Goal: Communication & Community: Answer question/provide support

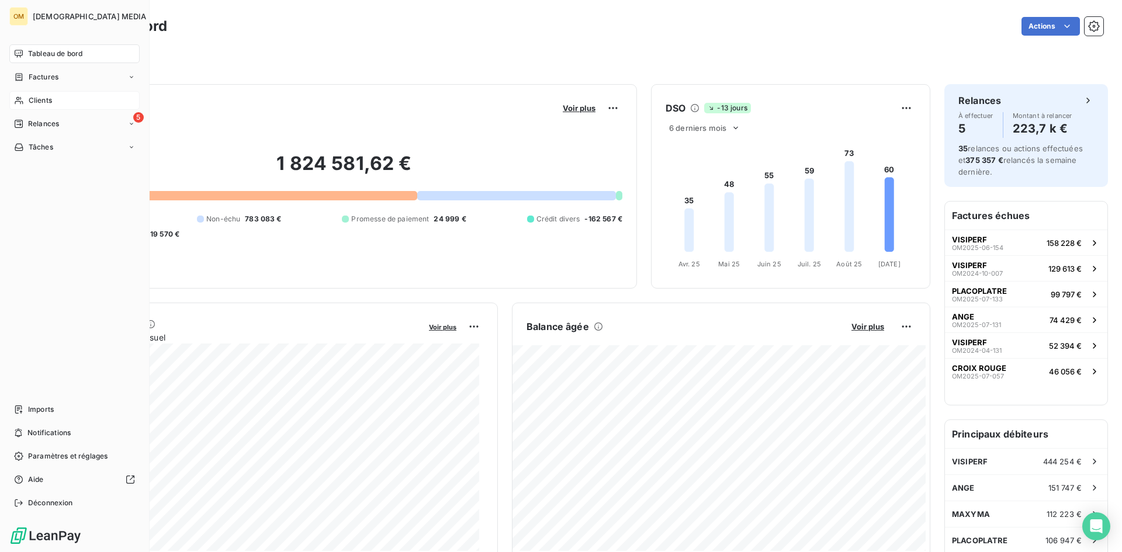
click at [26, 102] on div "Clients" at bounding box center [74, 100] width 130 height 19
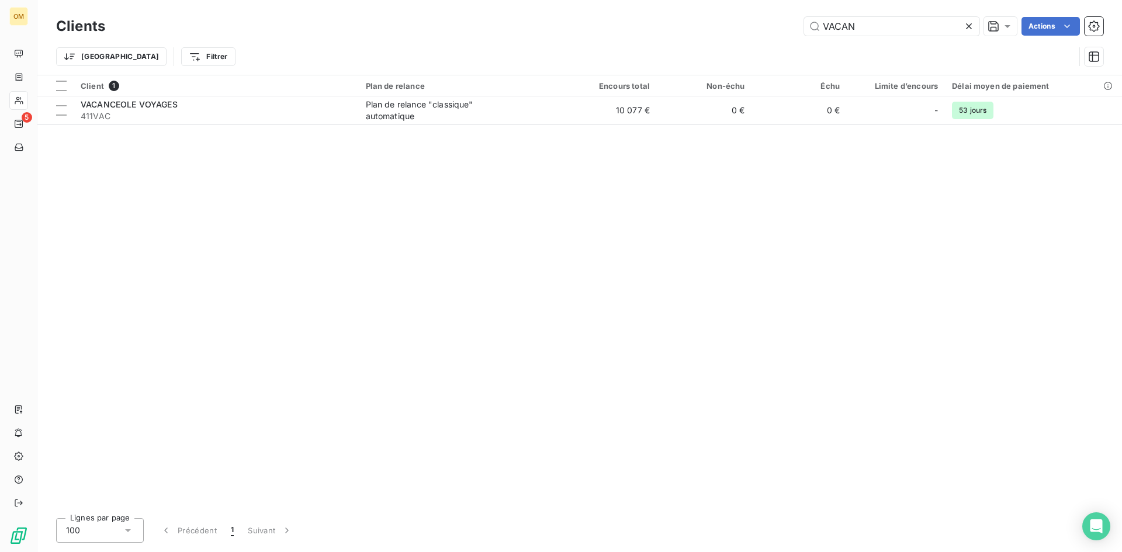
drag, startPoint x: 875, startPoint y: 29, endPoint x: 714, endPoint y: 38, distance: 161.5
click at [717, 36] on div "Clients VACAN Actions" at bounding box center [579, 26] width 1047 height 25
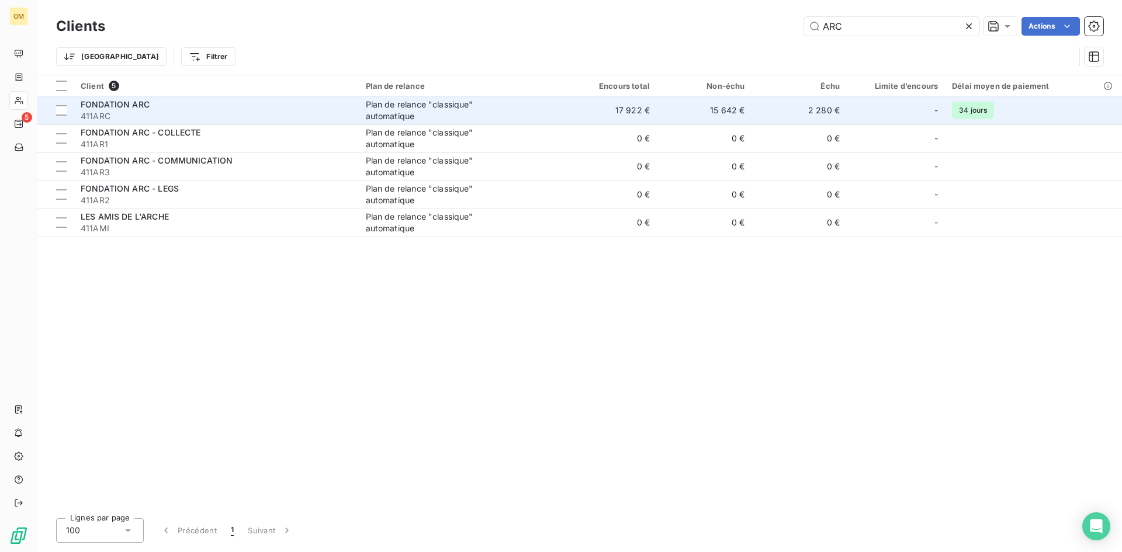
type input "ARC"
click at [192, 113] on span "411ARC" at bounding box center [216, 116] width 271 height 12
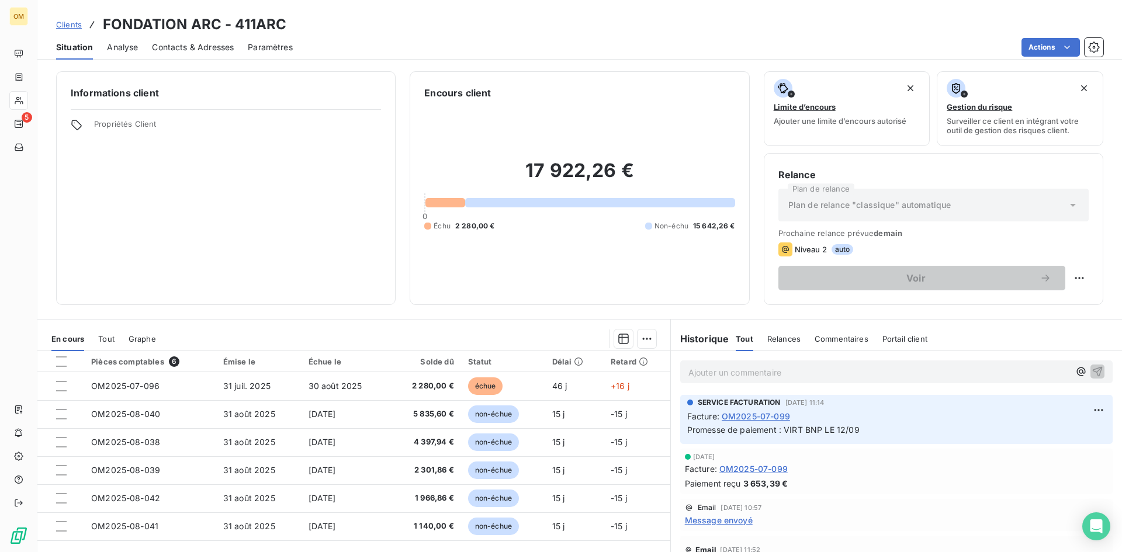
click at [199, 46] on span "Contacts & Adresses" at bounding box center [193, 47] width 82 height 12
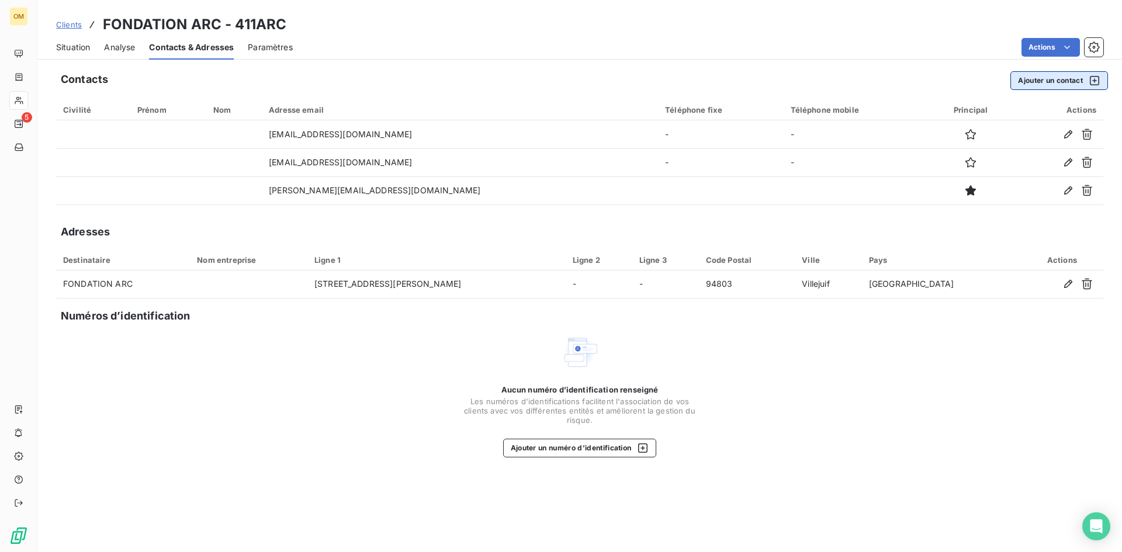
click at [1033, 78] on button "Ajouter un contact" at bounding box center [1059, 80] width 98 height 19
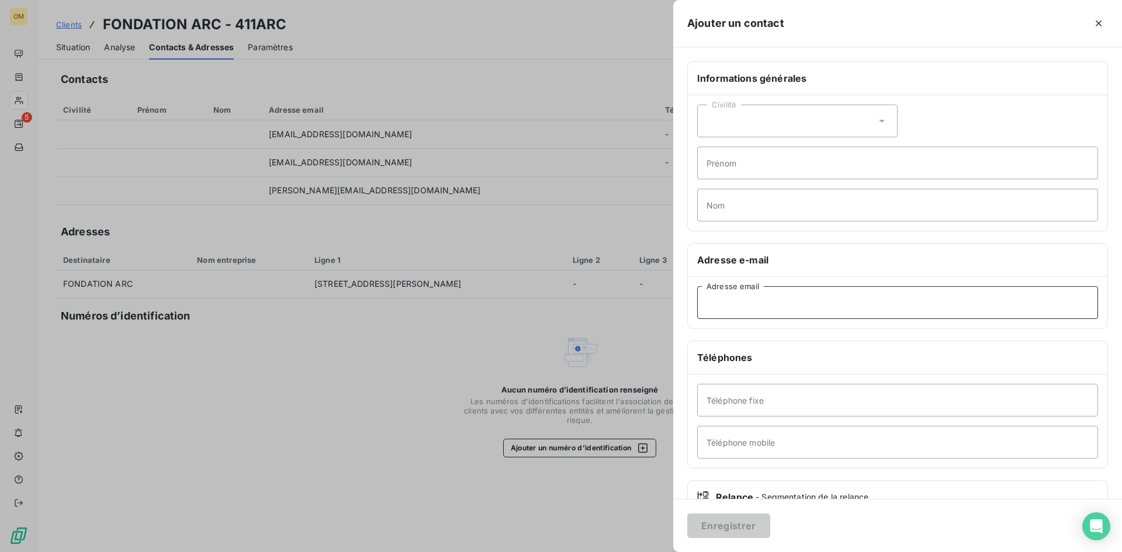
click at [755, 308] on input "Adresse email" at bounding box center [897, 302] width 401 height 33
paste input "[EMAIL_ADDRESS][DOMAIN_NAME]"
type input "[EMAIL_ADDRESS][DOMAIN_NAME]"
click at [740, 519] on button "Enregistrer" at bounding box center [728, 525] width 83 height 25
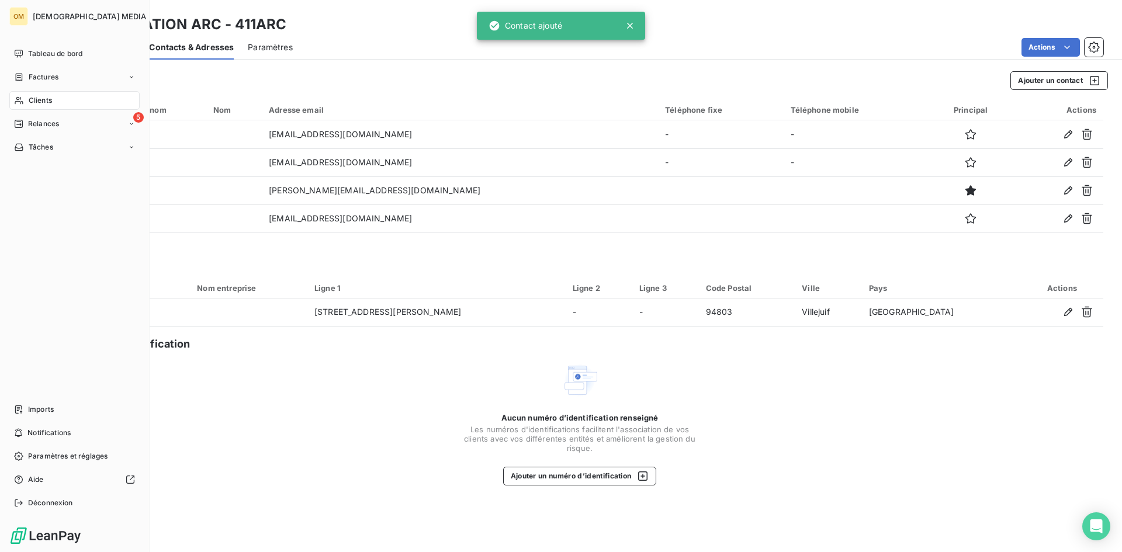
drag, startPoint x: 17, startPoint y: 99, endPoint x: 137, endPoint y: 95, distance: 120.4
click at [18, 99] on icon at bounding box center [19, 100] width 10 height 9
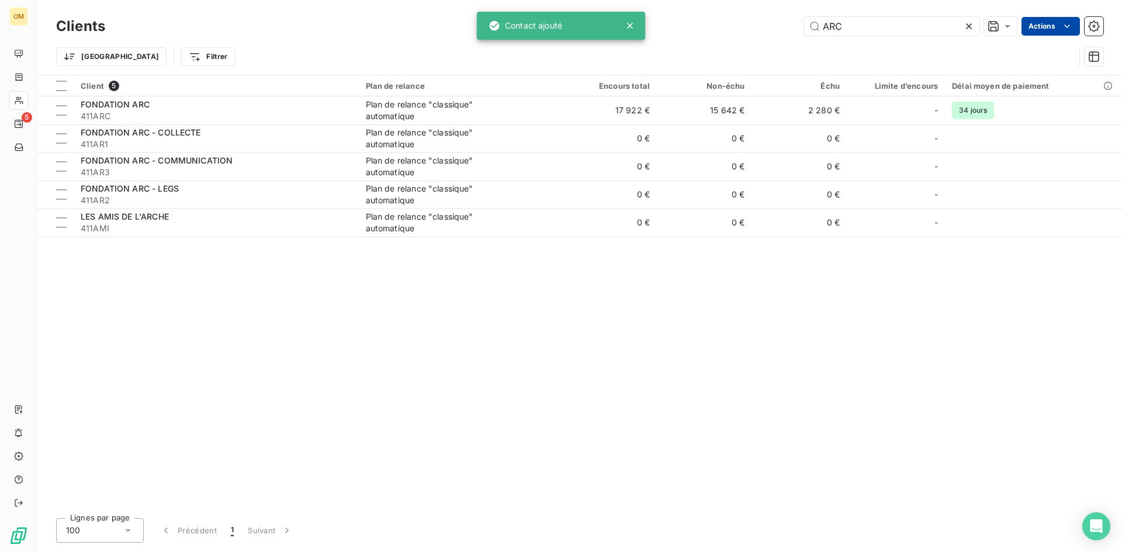
click at [1054, 22] on html "OM 5 Clients ARC Actions Trier Filtrer Client 5 Plan de relance Encours total N…" at bounding box center [561, 276] width 1122 height 552
click at [598, 107] on html "OM 5 Clients ARC Actions Trier Filtrer Client 5 Plan de relance Encours total N…" at bounding box center [561, 276] width 1122 height 552
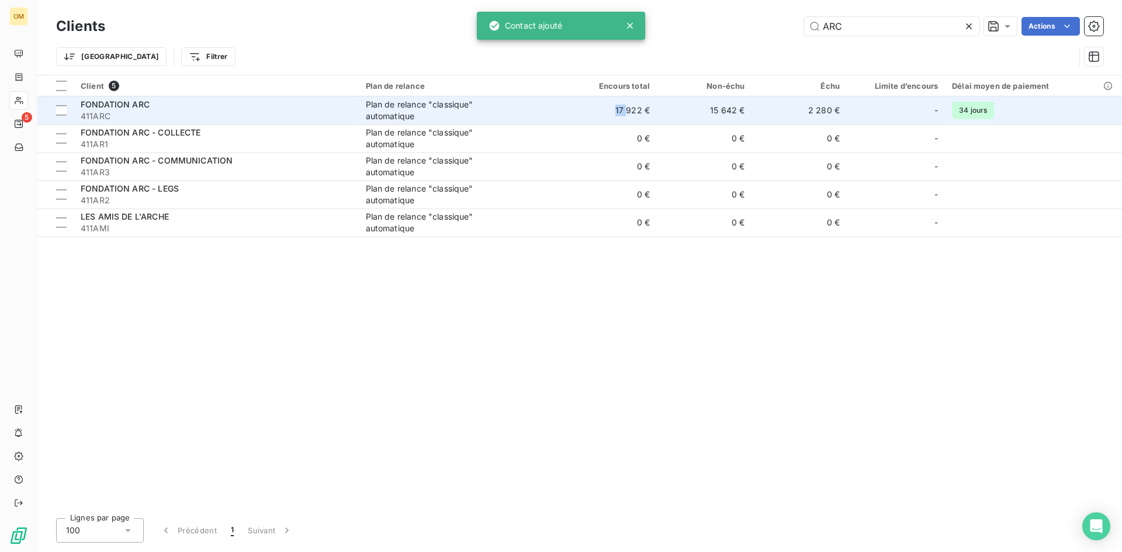
click at [599, 107] on td "17 922 €" at bounding box center [608, 110] width 95 height 28
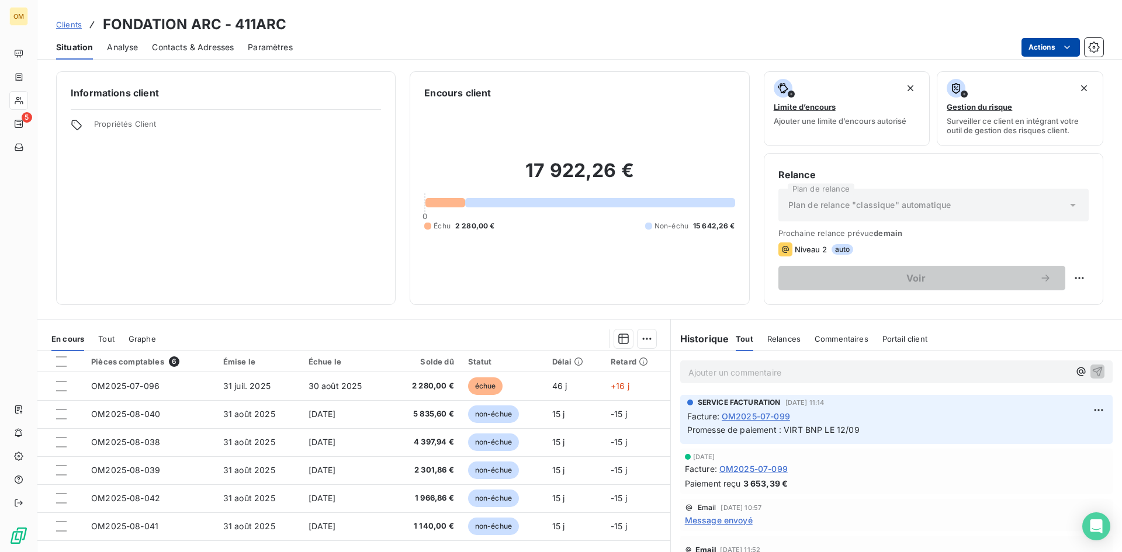
click at [1035, 51] on html "OM 5 Clients FONDATION ARC - 411ARC Situation Analyse Contacts & Adresses Param…" at bounding box center [561, 276] width 1122 height 552
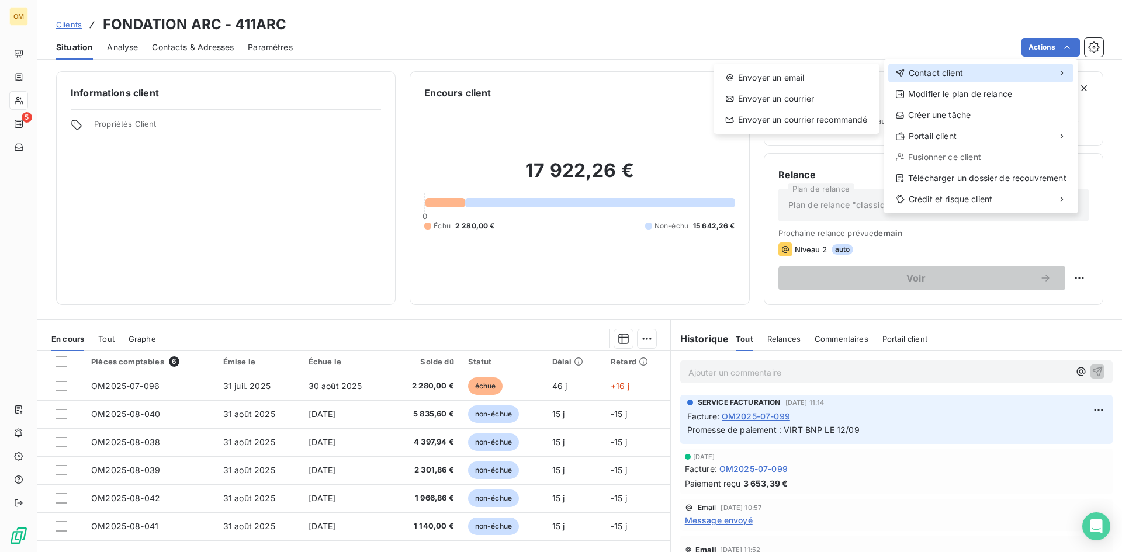
click at [995, 74] on div "Contact client" at bounding box center [980, 73] width 185 height 19
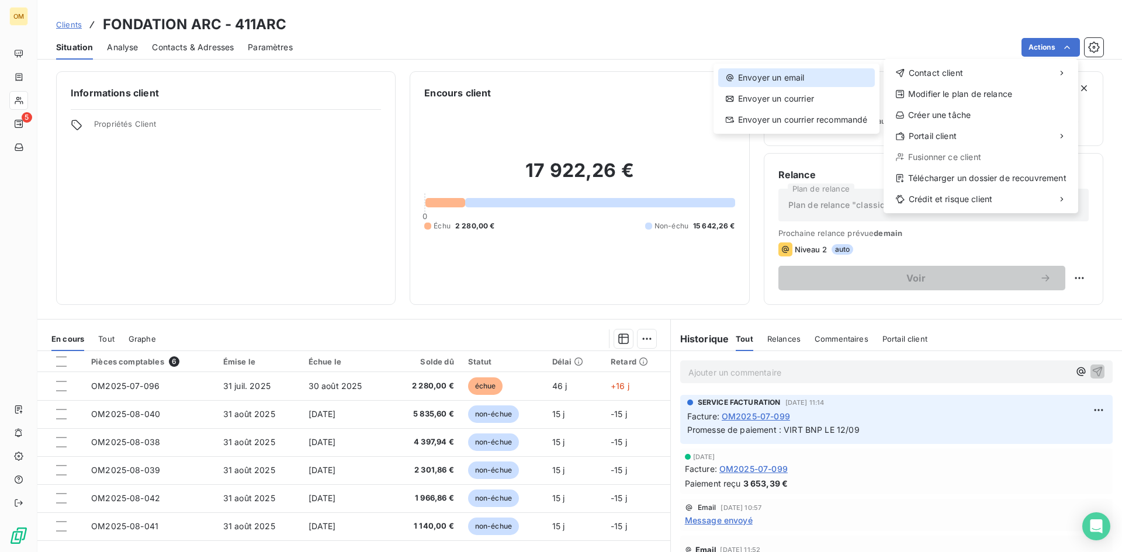
click at [857, 74] on div "Envoyer un email" at bounding box center [796, 77] width 157 height 19
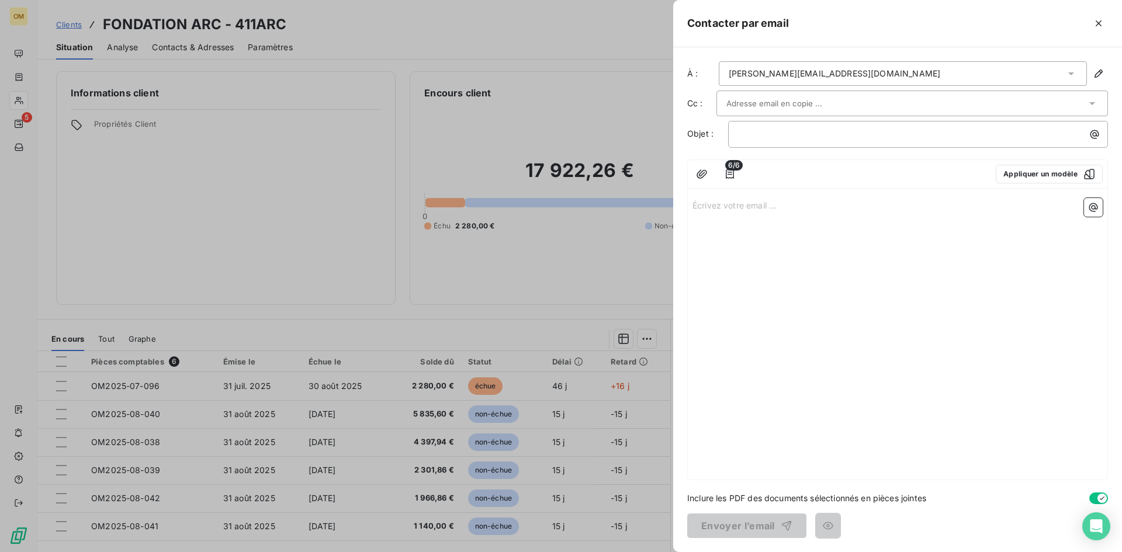
click at [765, 106] on input "text" at bounding box center [789, 104] width 126 height 18
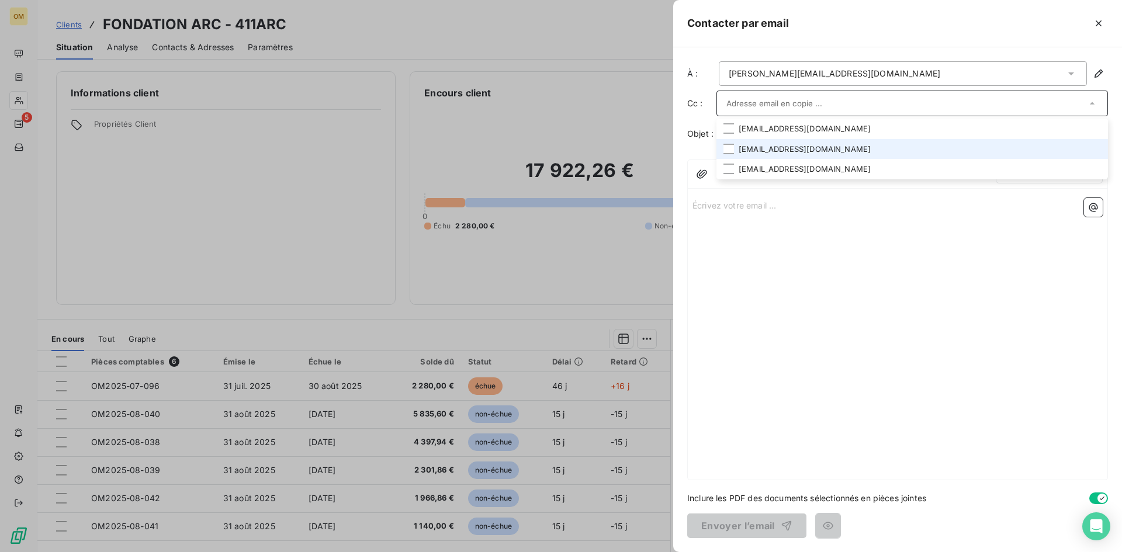
click at [768, 148] on li "[EMAIL_ADDRESS][DOMAIN_NAME]" at bounding box center [911, 149] width 391 height 20
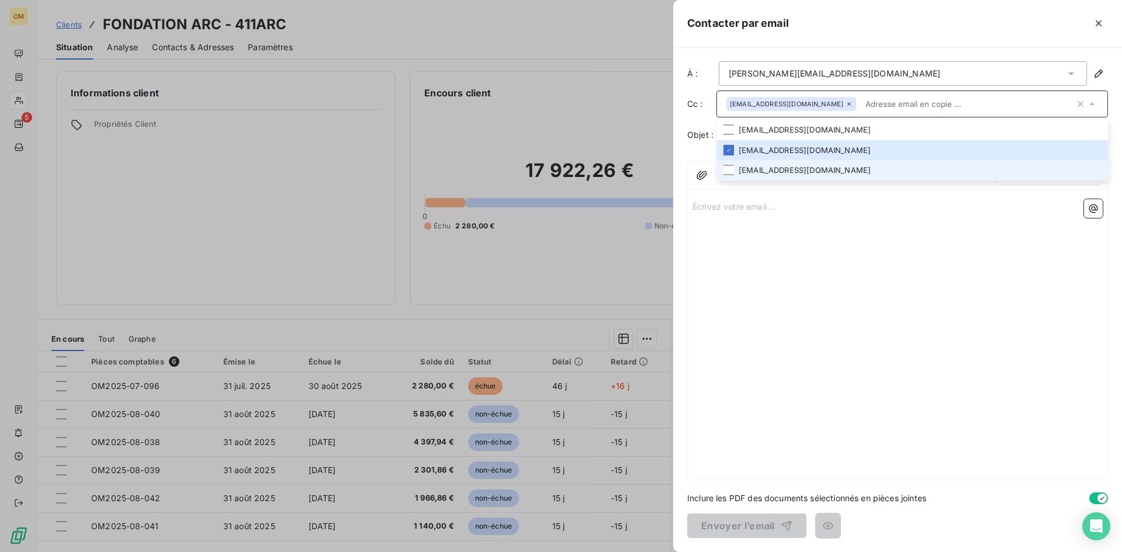
click at [797, 162] on li "[EMAIL_ADDRESS][DOMAIN_NAME]" at bounding box center [911, 170] width 391 height 20
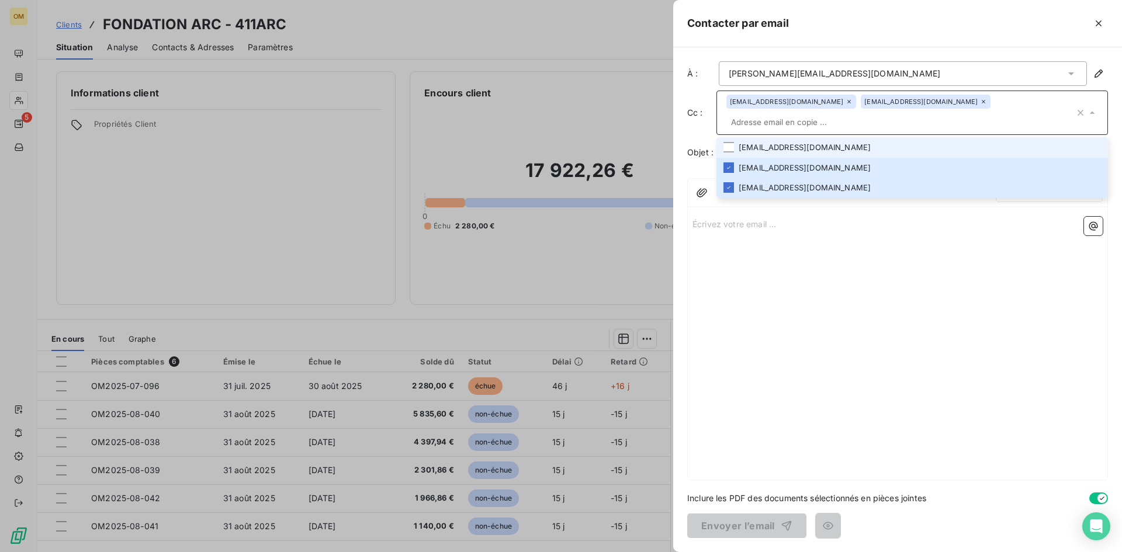
click at [805, 137] on li "[EMAIL_ADDRESS][DOMAIN_NAME]" at bounding box center [911, 147] width 391 height 20
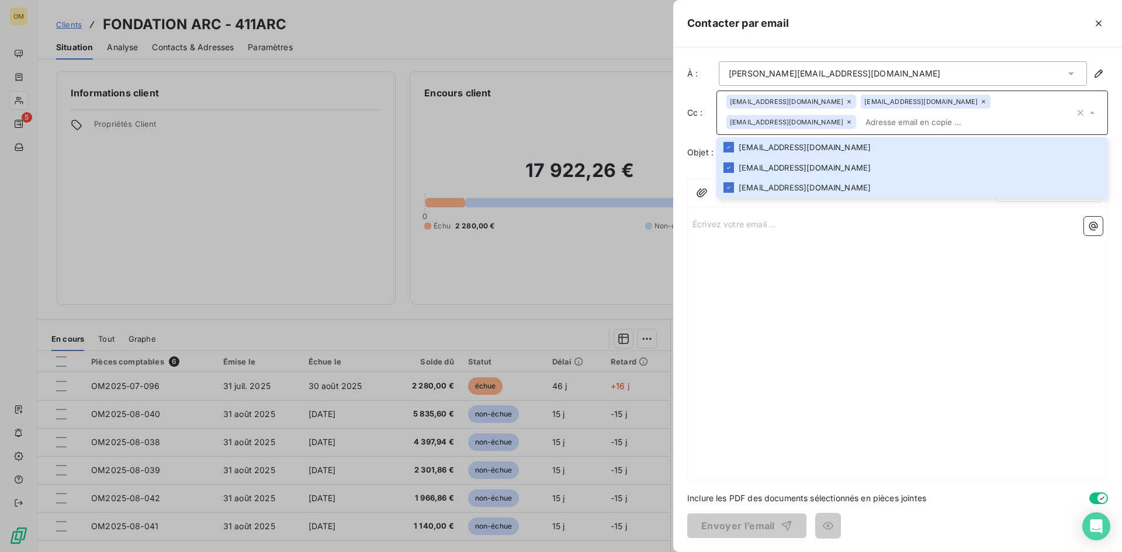
click at [776, 240] on div "Écrivez votre email ... ﻿" at bounding box center [897, 346] width 419 height 268
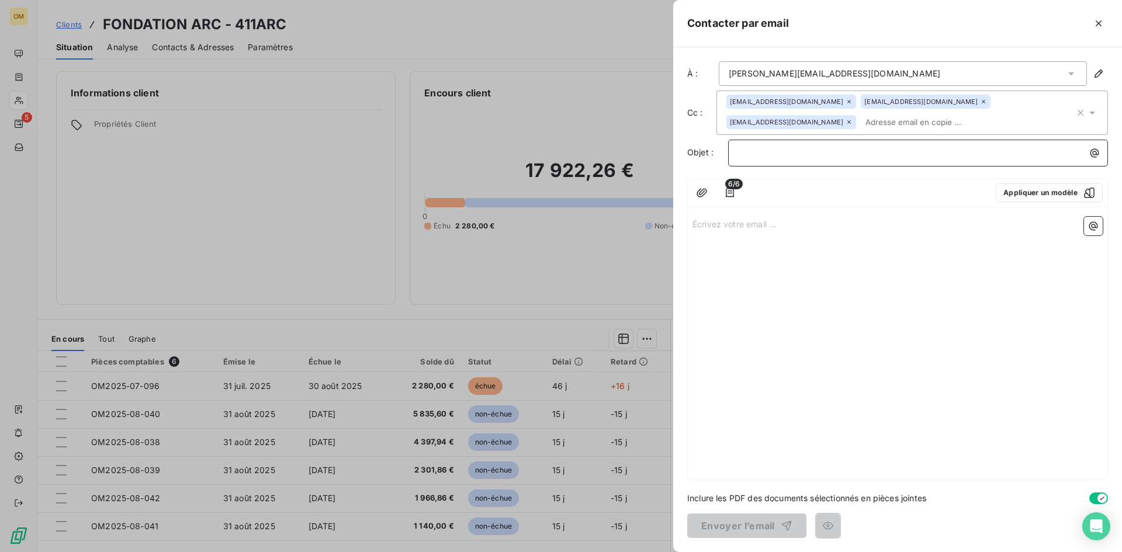
click at [782, 155] on p "﻿" at bounding box center [921, 152] width 366 height 13
click at [755, 231] on div "Écrivez votre email ... ﻿" at bounding box center [897, 346] width 419 height 268
click at [728, 191] on icon "button" at bounding box center [729, 192] width 8 height 9
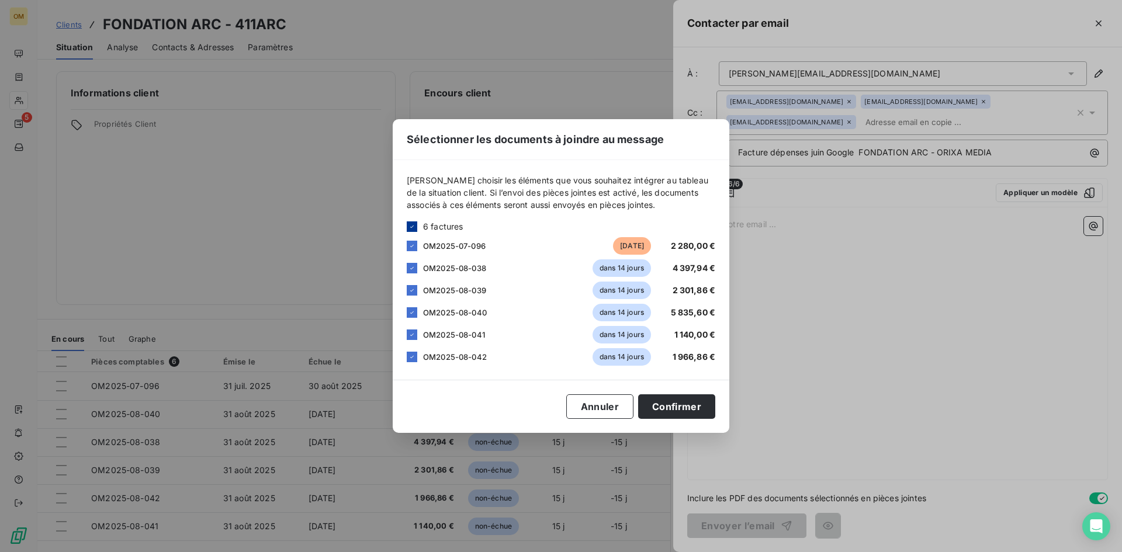
click at [410, 227] on icon at bounding box center [411, 226] width 7 height 7
click at [785, 383] on div "Sélectionner les documents à joindre au message [PERSON_NAME] choisir les éléme…" at bounding box center [561, 276] width 1122 height 552
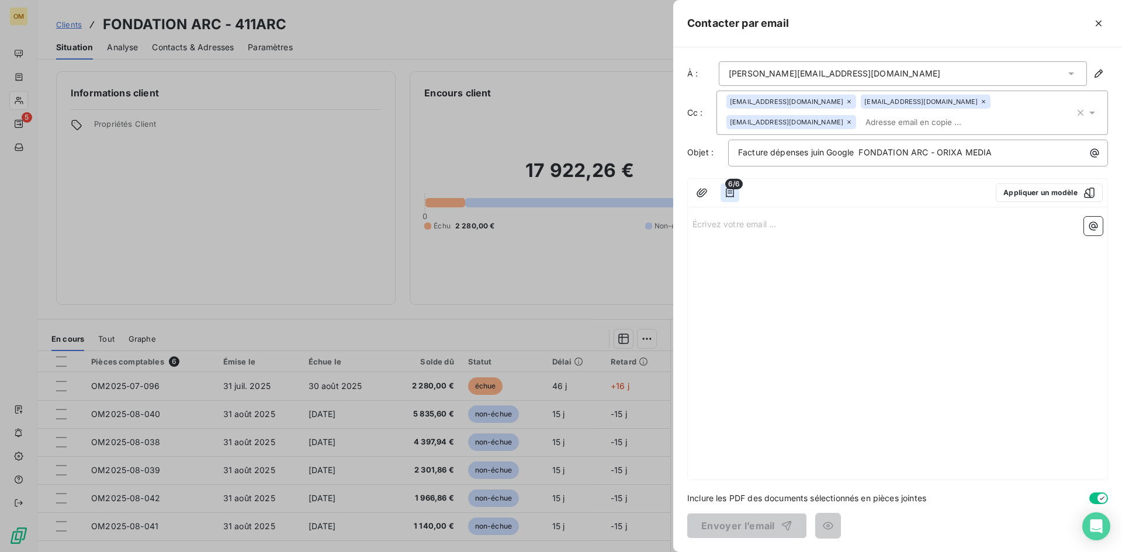
click at [729, 198] on button "button" at bounding box center [729, 192] width 19 height 19
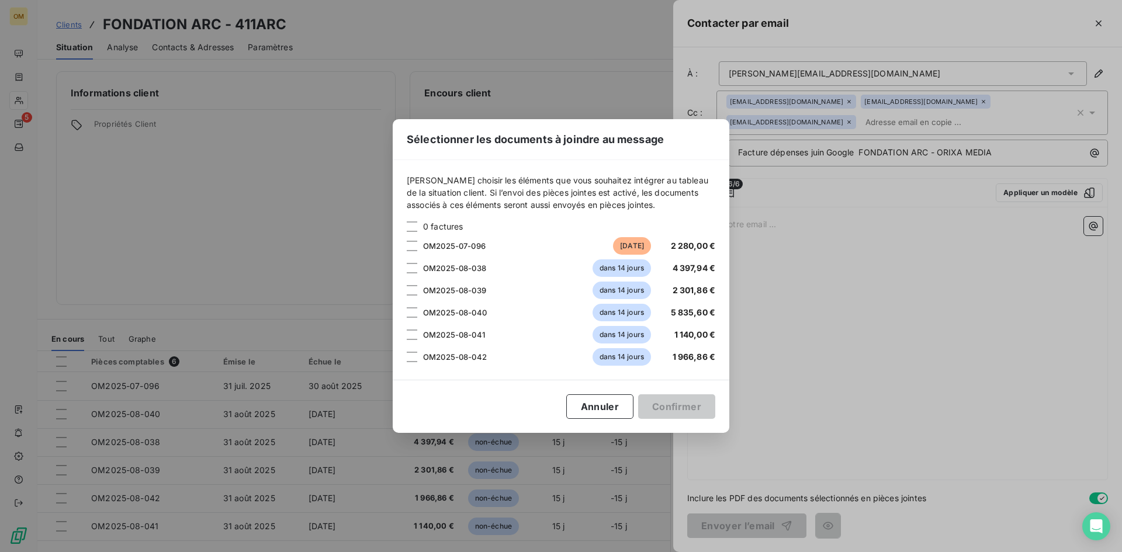
click at [843, 340] on div "Sélectionner les documents à joindre au message [PERSON_NAME] choisir les éléme…" at bounding box center [561, 276] width 1122 height 552
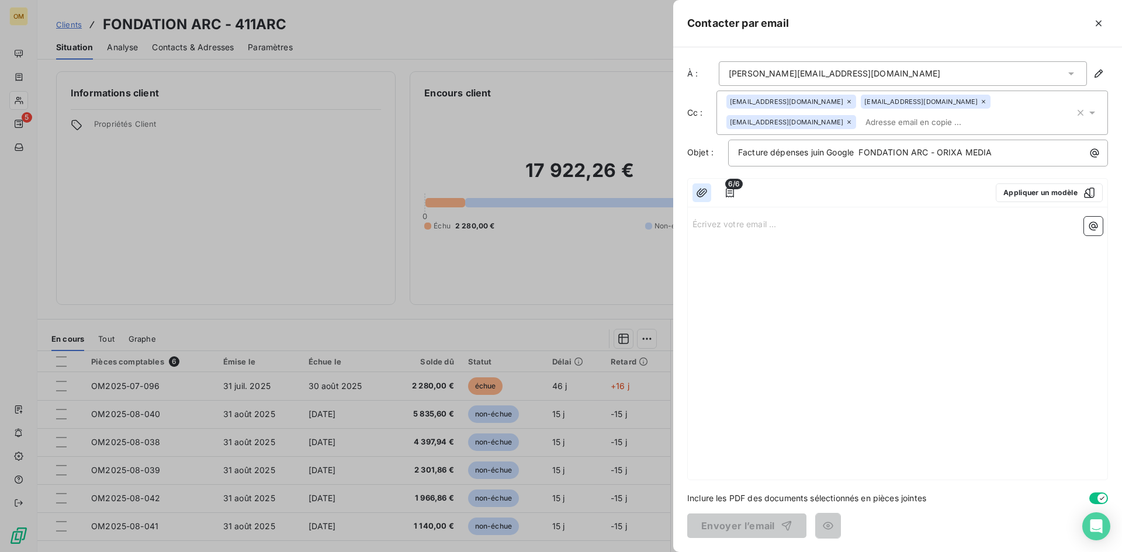
click at [699, 185] on button "button" at bounding box center [701, 192] width 19 height 19
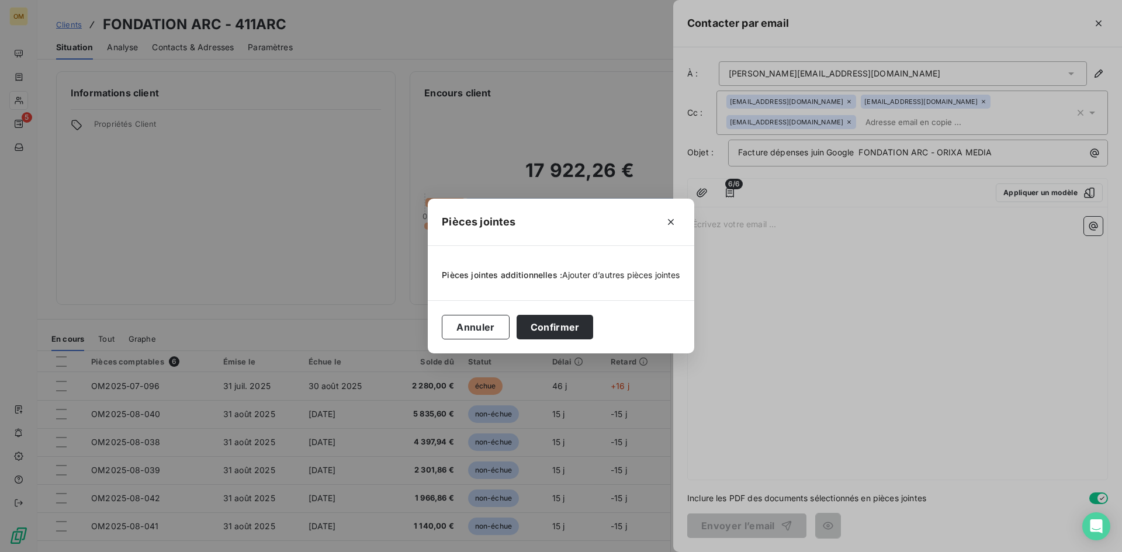
click at [607, 273] on span "Ajouter d’autres pièces jointes" at bounding box center [621, 275] width 118 height 10
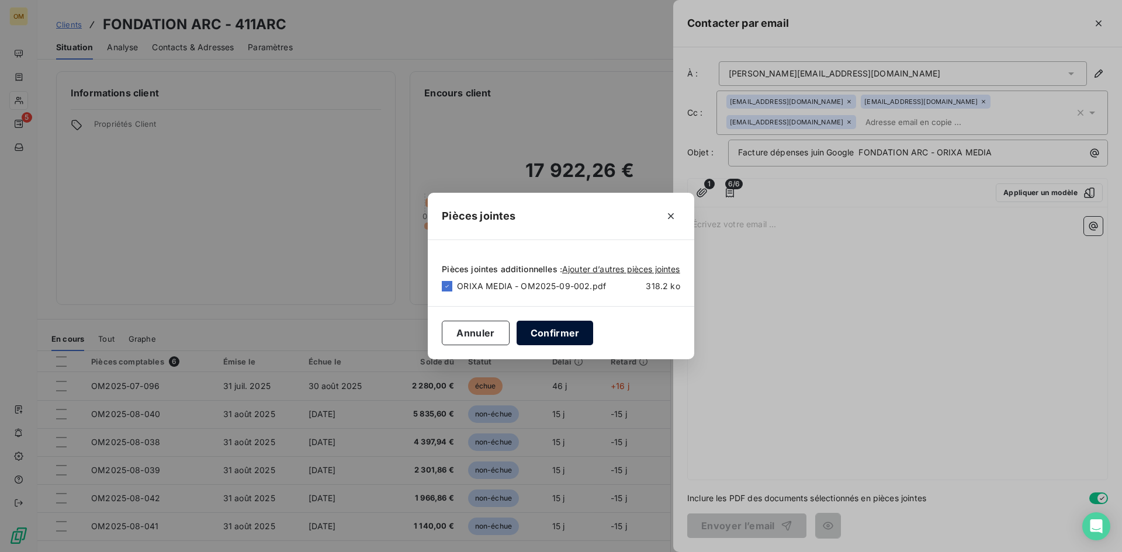
click at [568, 329] on button "Confirmer" at bounding box center [554, 333] width 77 height 25
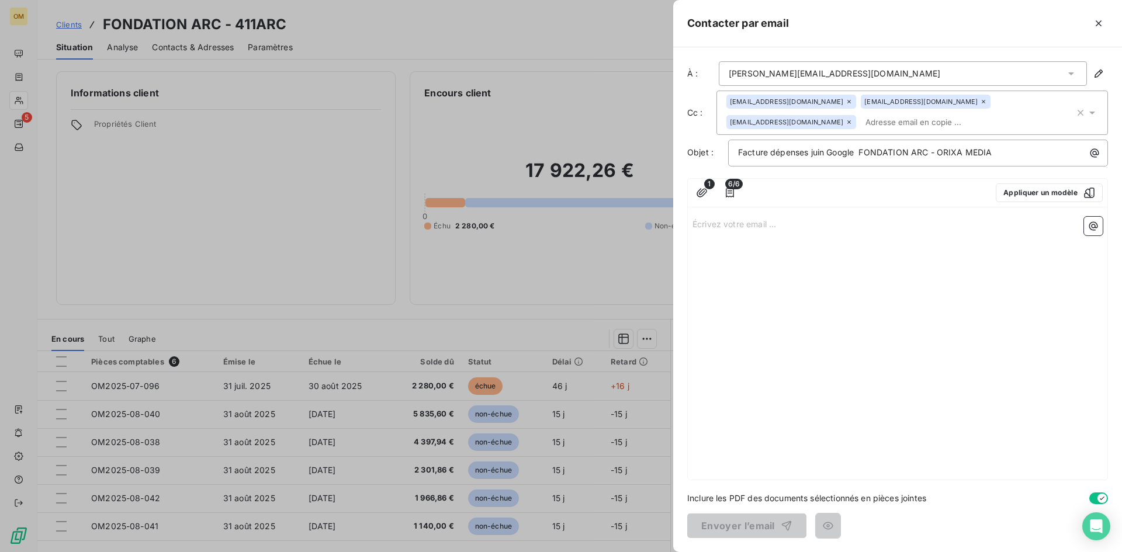
click at [741, 217] on p "Écrivez votre email ... ﻿" at bounding box center [897, 223] width 410 height 13
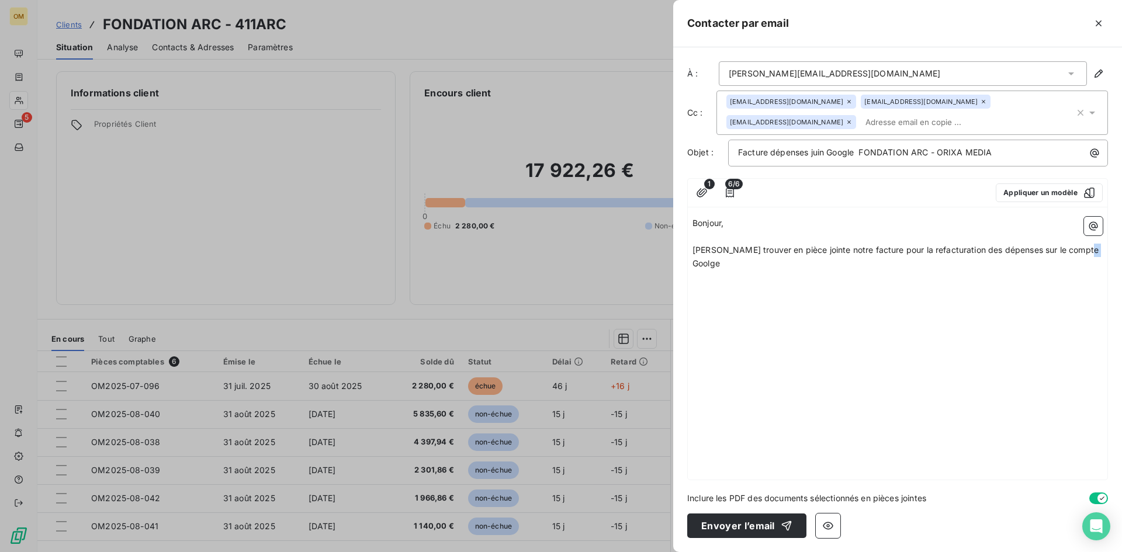
drag, startPoint x: 1081, startPoint y: 248, endPoint x: 1088, endPoint y: 248, distance: 7.0
click at [1088, 248] on span "[PERSON_NAME] trouver en pièce jointe notre facture pour la refacturation des d…" at bounding box center [896, 256] width 408 height 23
click at [1098, 251] on p "[PERSON_NAME] trouver en pièce jointe notre facture pour la refacturation des d…" at bounding box center [897, 257] width 410 height 27
drag, startPoint x: 776, startPoint y: 263, endPoint x: 686, endPoint y: 270, distance: 89.6
click at [686, 270] on div "À : [PERSON_NAME][EMAIL_ADDRESS][DOMAIN_NAME] Cc : [DOMAIN_NAME][EMAIL_ADDRESS]…" at bounding box center [897, 299] width 449 height 505
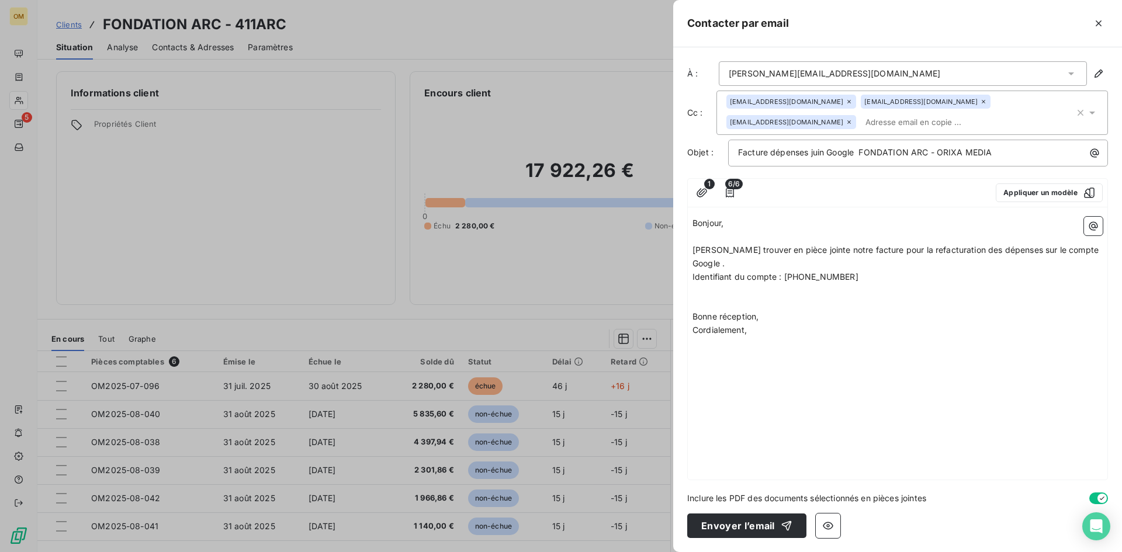
click at [756, 272] on span "Identifiant du compte : [PHONE_NUMBER]" at bounding box center [775, 277] width 166 height 10
click at [907, 310] on p "Bonne réception," at bounding box center [897, 316] width 410 height 13
click at [1099, 248] on p "[PERSON_NAME] trouver en pièce jointe notre facture pour la refacturation des d…" at bounding box center [897, 257] width 410 height 27
click at [694, 261] on span "Identifiant du compte : [PHONE_NUMBER]" at bounding box center [775, 263] width 166 height 10
click at [691, 279] on div "Bonjour, ﻿ [PERSON_NAME] trouver en pièce jointe notre facture pour la refactur…" at bounding box center [897, 346] width 419 height 268
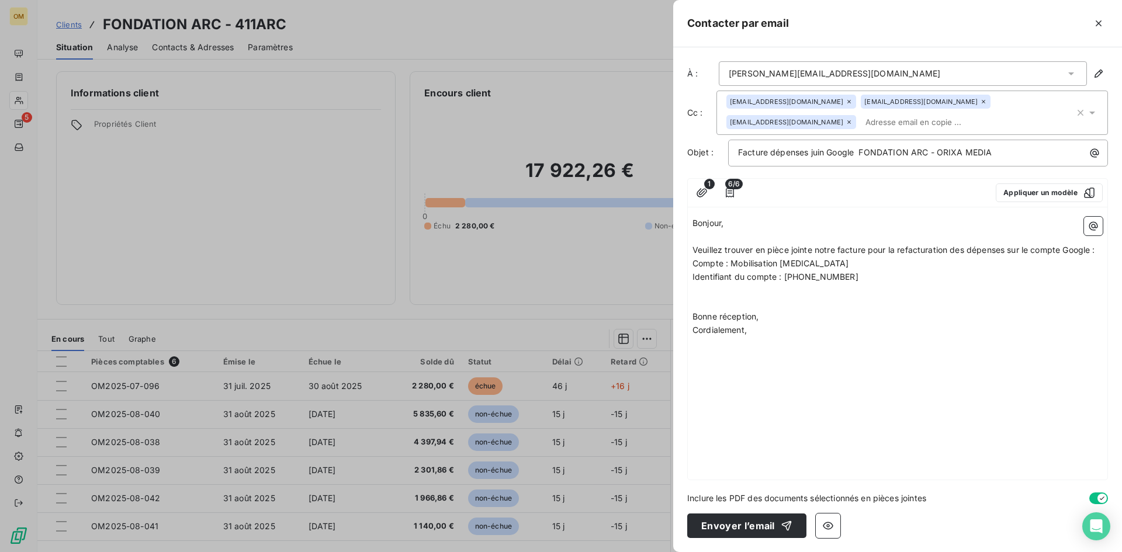
click at [693, 277] on span "Identifiant du compte : [PHONE_NUMBER]" at bounding box center [775, 277] width 166 height 10
click at [693, 278] on span "Identifiant du compte : [PHONE_NUMBER]" at bounding box center [775, 277] width 166 height 10
click at [804, 357] on div "Bonjour, ﻿ [PERSON_NAME] trouver en pièce jointe notre facture pour la refactur…" at bounding box center [897, 346] width 419 height 268
click at [811, 320] on p "Bonne réception," at bounding box center [897, 316] width 410 height 13
click at [702, 192] on icon "button" at bounding box center [702, 193] width 12 height 12
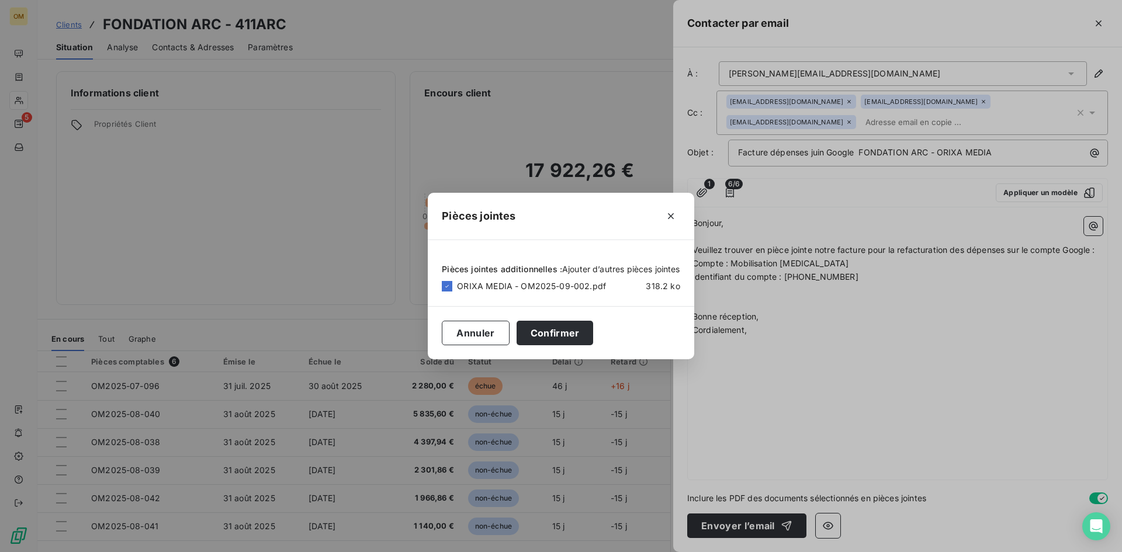
click at [593, 270] on span "Ajouter d’autres pièces jointes" at bounding box center [621, 269] width 118 height 10
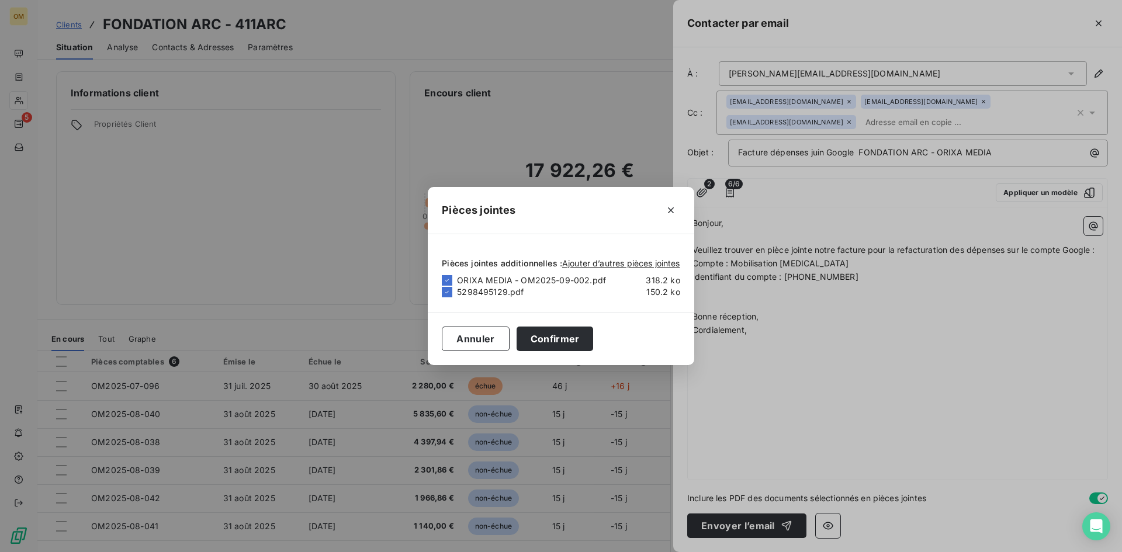
drag, startPoint x: 561, startPoint y: 333, endPoint x: 345, endPoint y: 405, distance: 228.3
click at [562, 333] on button "Confirmer" at bounding box center [554, 339] width 77 height 25
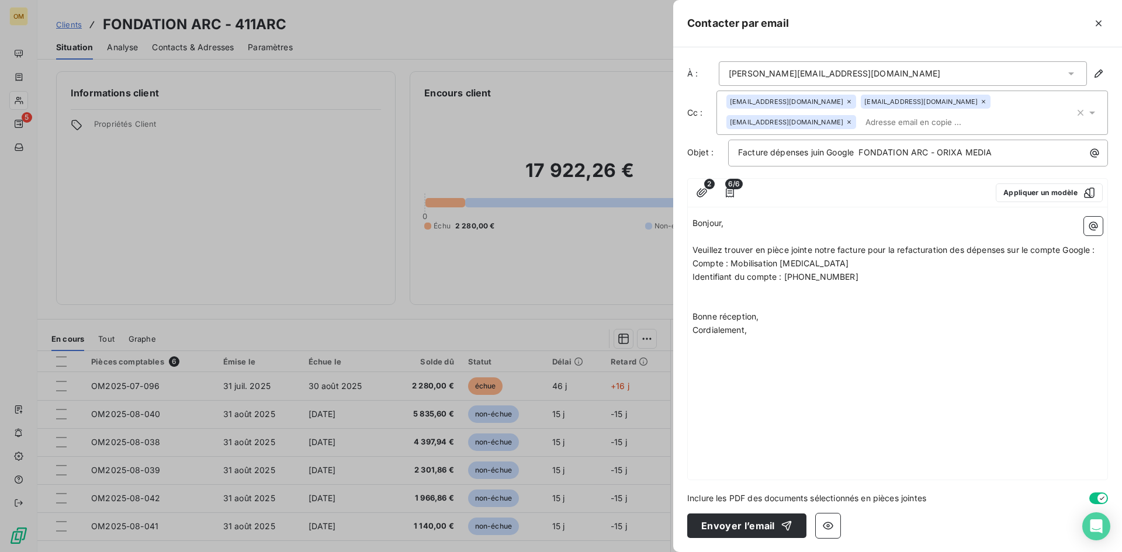
click at [959, 383] on div "Bonjour, ﻿ [PERSON_NAME] trouver en pièce jointe notre facture pour la refactur…" at bounding box center [897, 346] width 419 height 268
click at [824, 418] on div "Bonjour, ﻿ [PERSON_NAME] trouver en pièce jointe notre facture pour la refactur…" at bounding box center [897, 346] width 419 height 268
click at [836, 372] on div "Bonjour, ﻿ [PERSON_NAME] trouver en pièce jointe notre facture pour la refactur…" at bounding box center [897, 346] width 419 height 268
click at [731, 188] on span "6/6" at bounding box center [734, 184] width 18 height 11
click at [730, 197] on icon "button" at bounding box center [730, 193] width 12 height 12
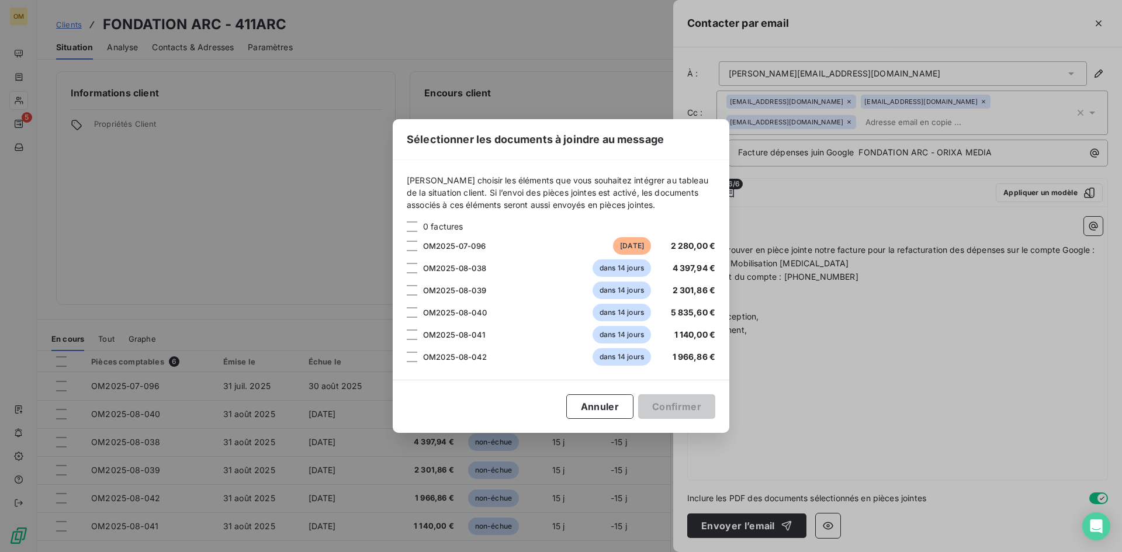
click at [835, 358] on div "Sélectionner les documents à joindre au message [PERSON_NAME] choisir les éléme…" at bounding box center [561, 276] width 1122 height 552
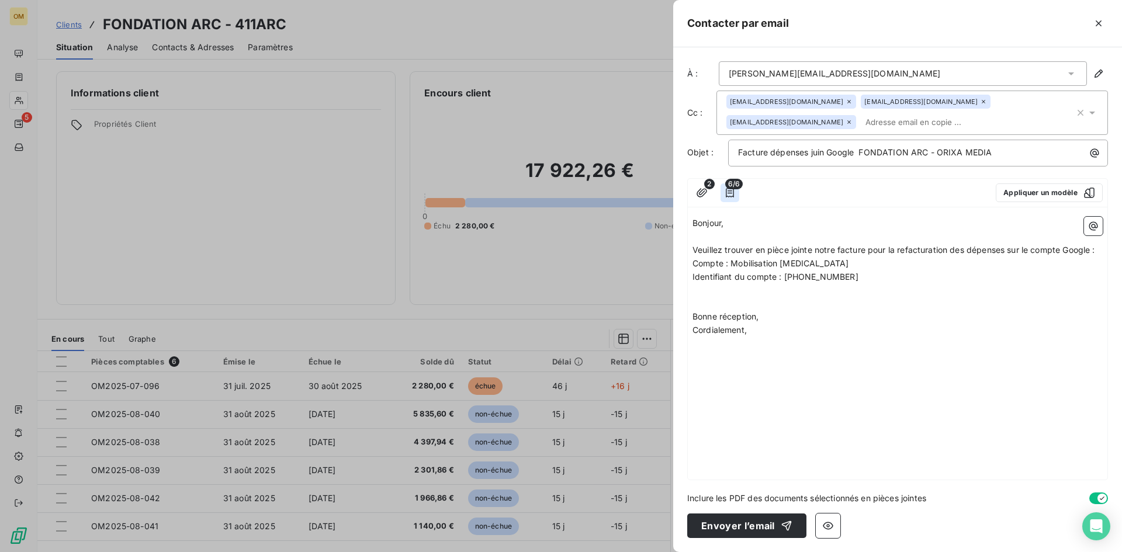
click at [734, 189] on icon "button" at bounding box center [730, 193] width 12 height 12
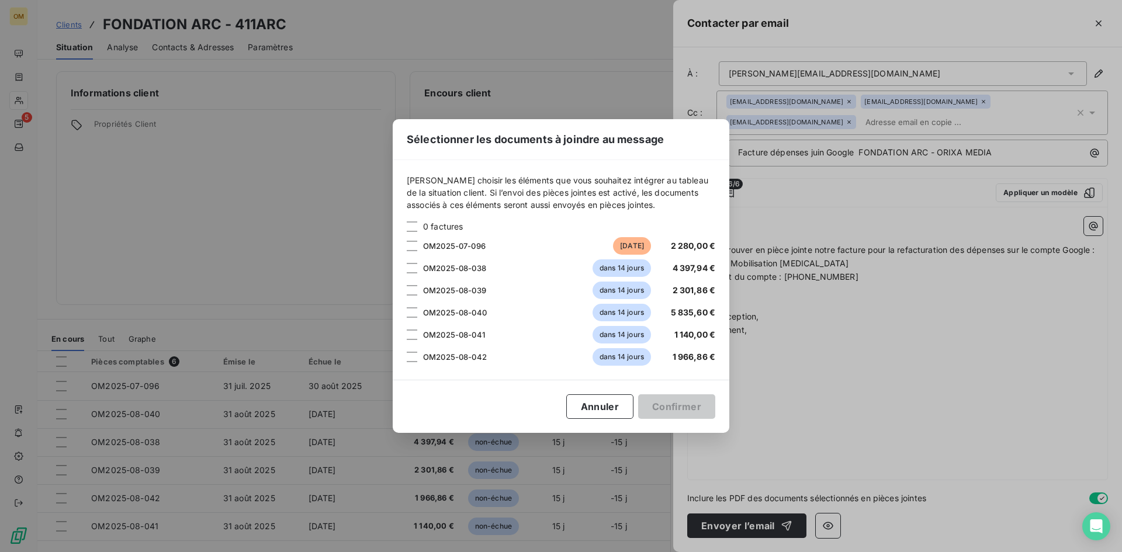
click at [851, 399] on div "Sélectionner les documents à joindre au message [PERSON_NAME] choisir les éléme…" at bounding box center [561, 276] width 1122 height 552
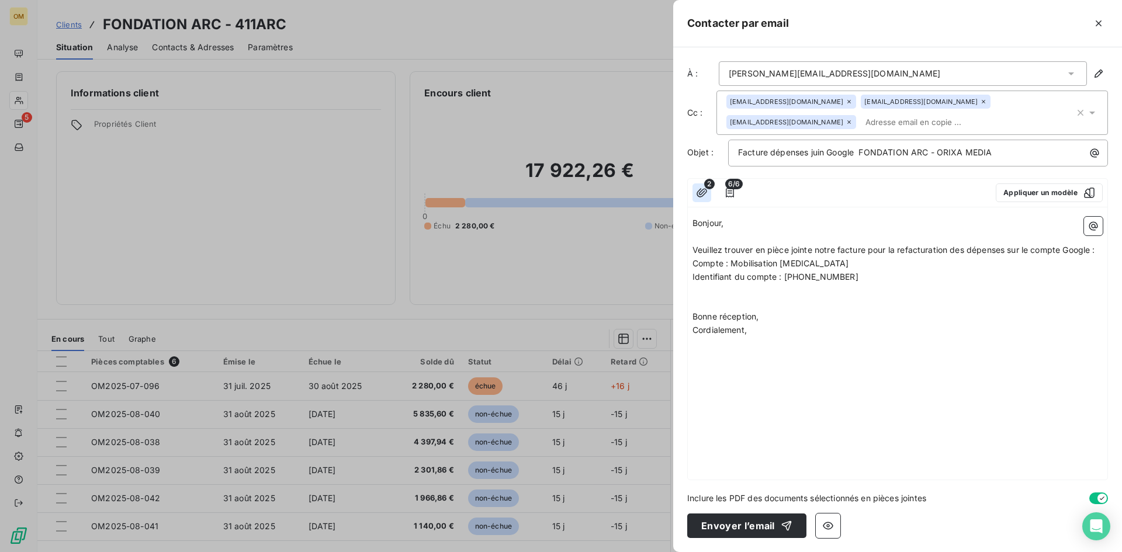
click at [704, 196] on icon "button" at bounding box center [702, 193] width 12 height 12
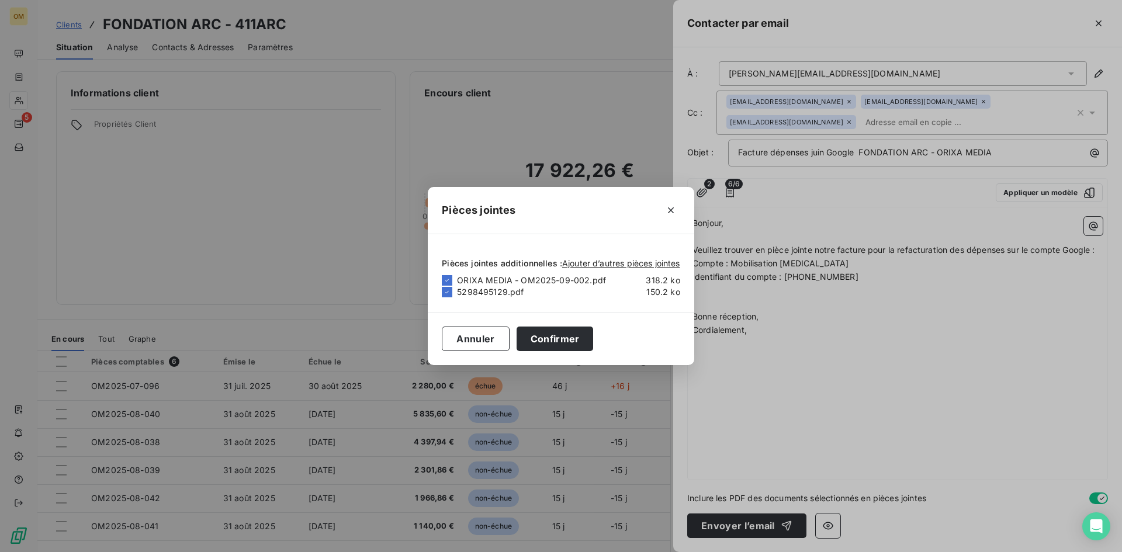
click at [856, 366] on div "Pièces jointes Pièces jointes additionnelles : Ajouter d’autres pièces jointes …" at bounding box center [561, 276] width 1122 height 552
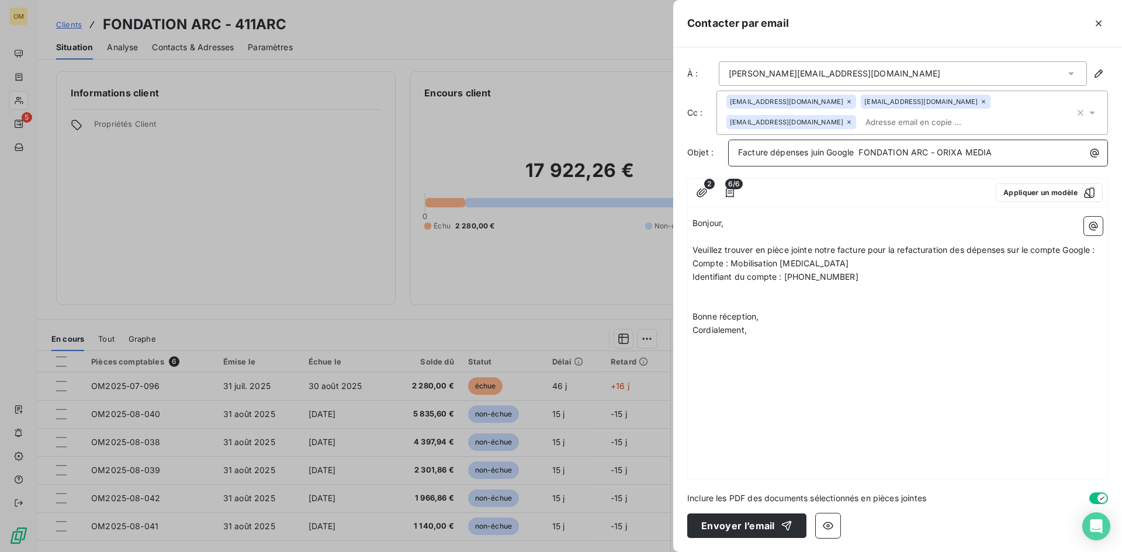
click at [820, 151] on span "Facture dépenses juin Google FONDATION ARC - ORIXA MEDIA" at bounding box center [865, 152] width 254 height 10
click at [838, 150] on span "Facture dépenses Google FONDATION ARC - ORIXA MEDIA" at bounding box center [857, 152] width 238 height 10
click at [947, 328] on p "Cordialement," at bounding box center [897, 330] width 410 height 13
click at [768, 520] on button "Envoyer l’email" at bounding box center [746, 525] width 119 height 25
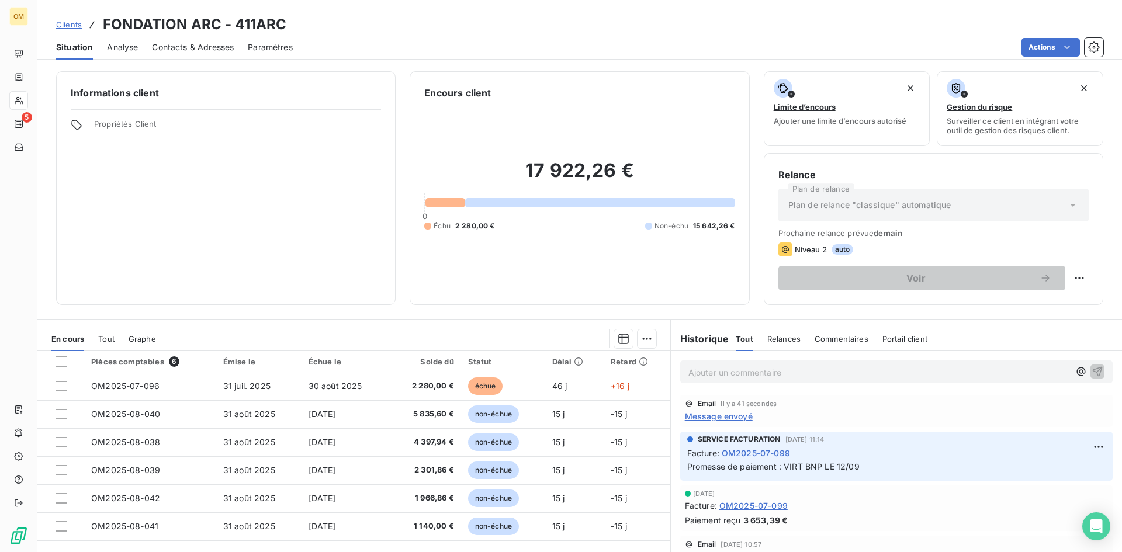
click at [737, 416] on span "Message envoyé" at bounding box center [719, 416] width 68 height 12
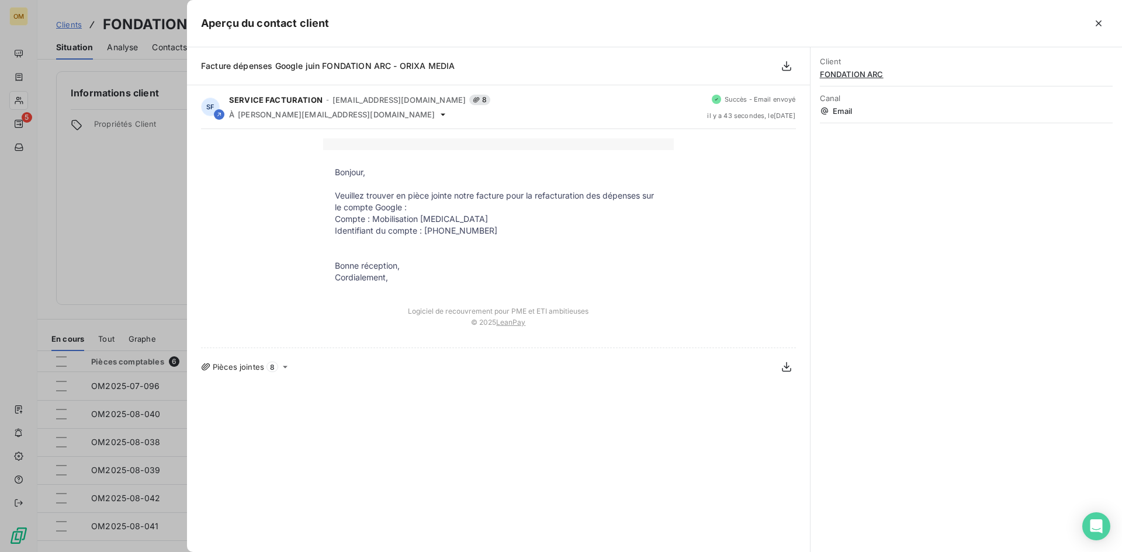
drag, startPoint x: 143, startPoint y: 232, endPoint x: 329, endPoint y: 289, distance: 194.9
click at [142, 232] on div at bounding box center [561, 276] width 1122 height 552
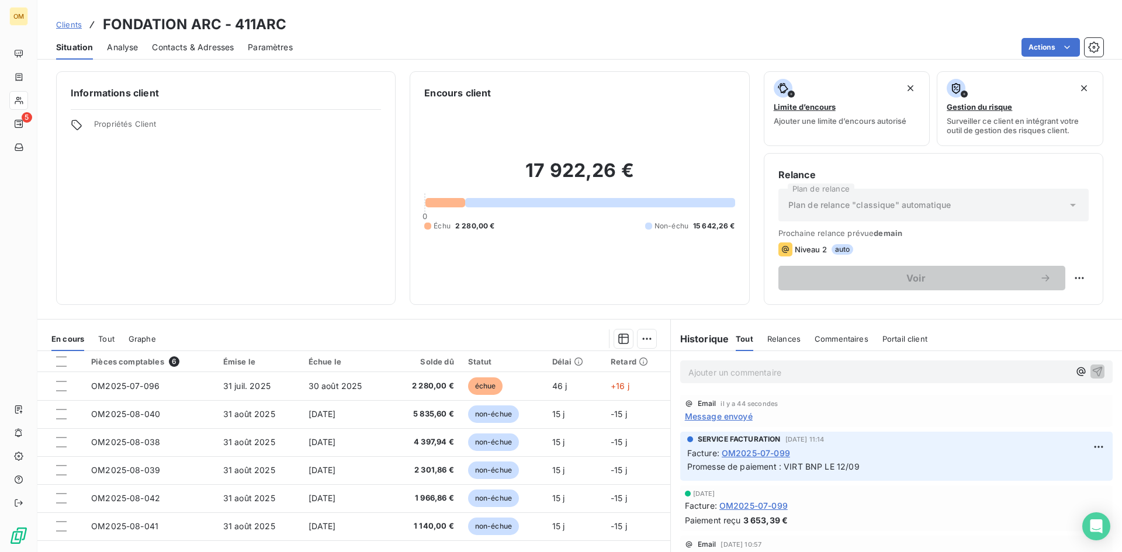
click at [735, 416] on span "Message envoyé" at bounding box center [719, 416] width 68 height 12
